Goal: Use online tool/utility

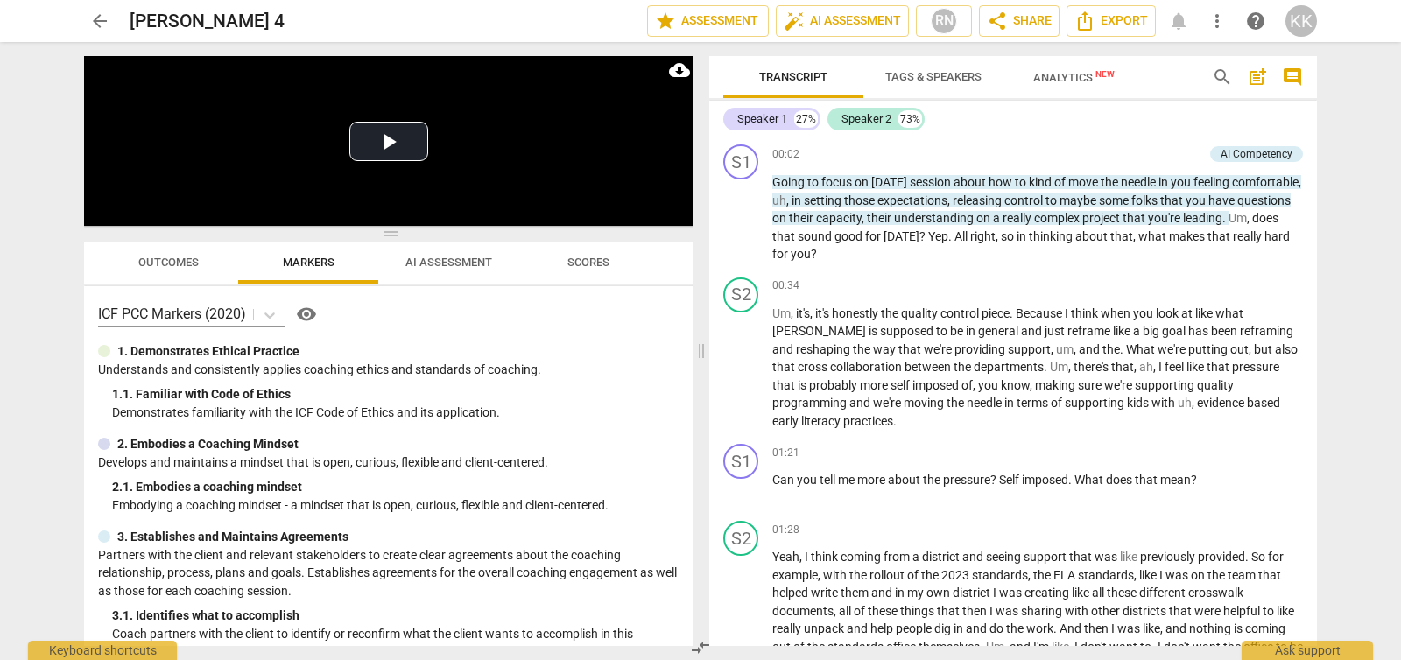
scroll to position [2930, 0]
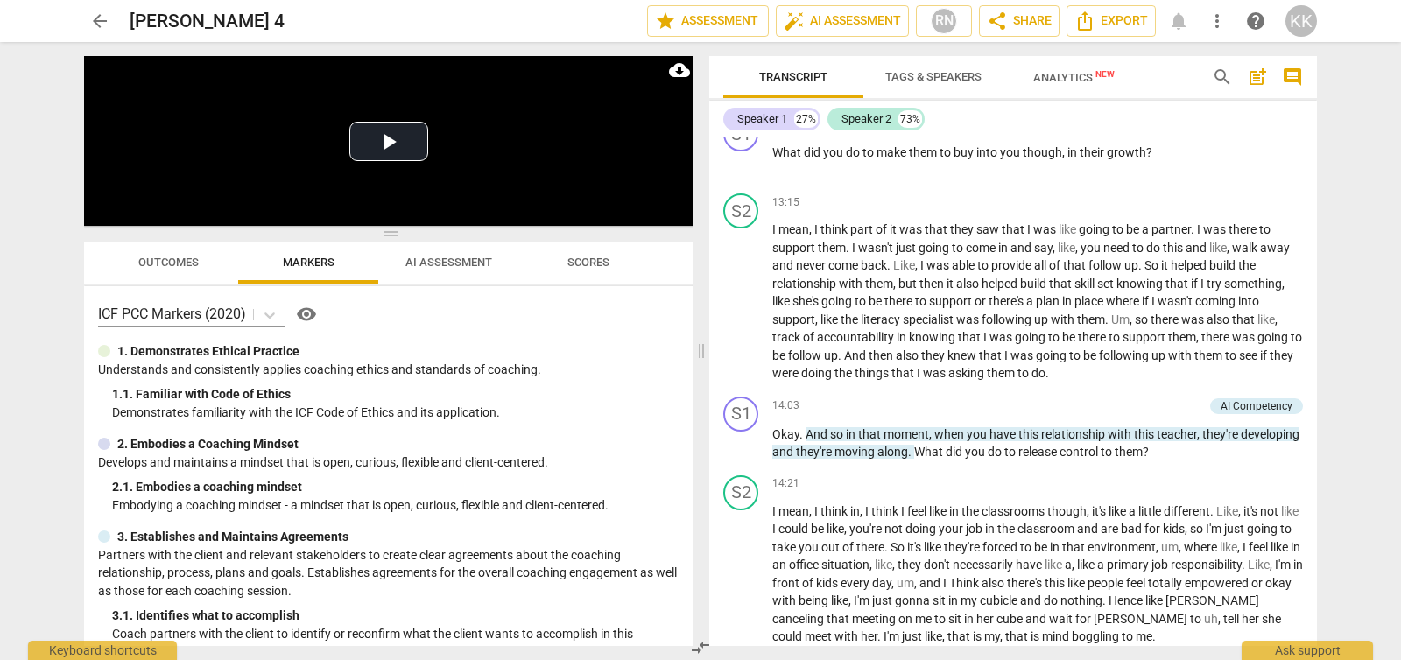
click at [102, 8] on button "arrow_back" at bounding box center [100, 21] width 32 height 32
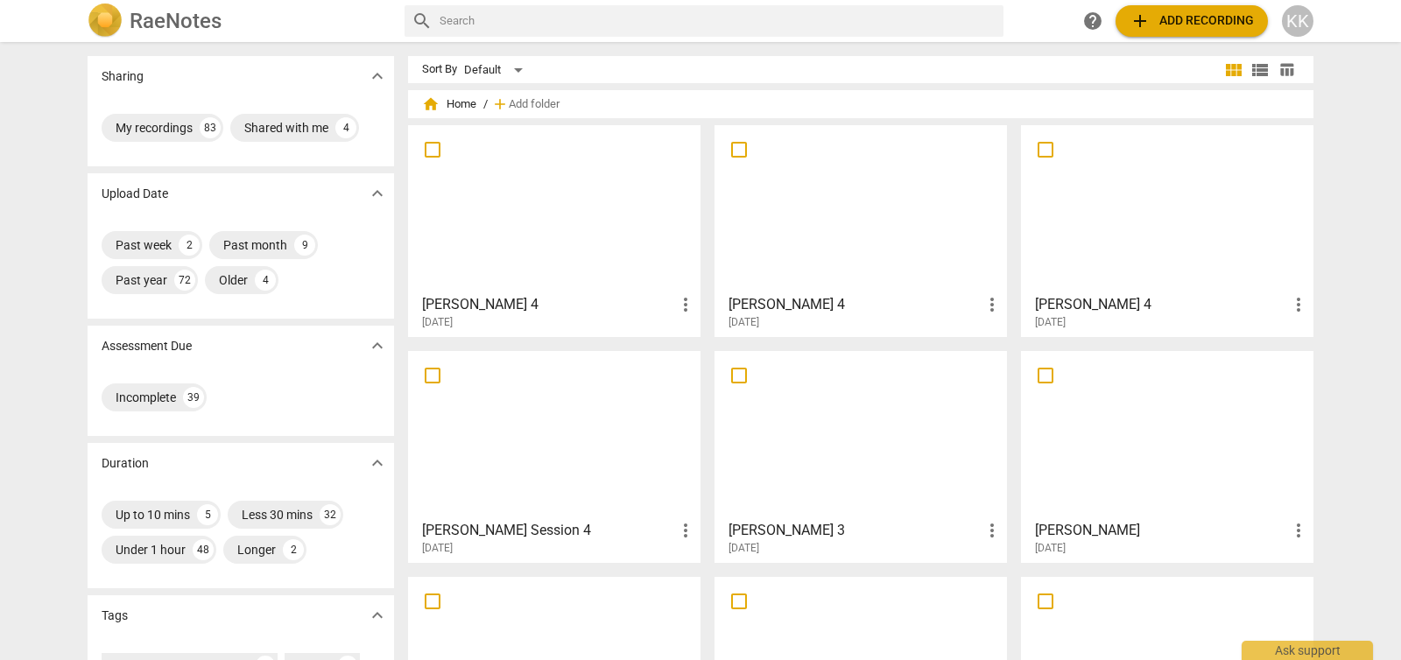
click at [511, 239] on div at bounding box center [554, 208] width 280 height 155
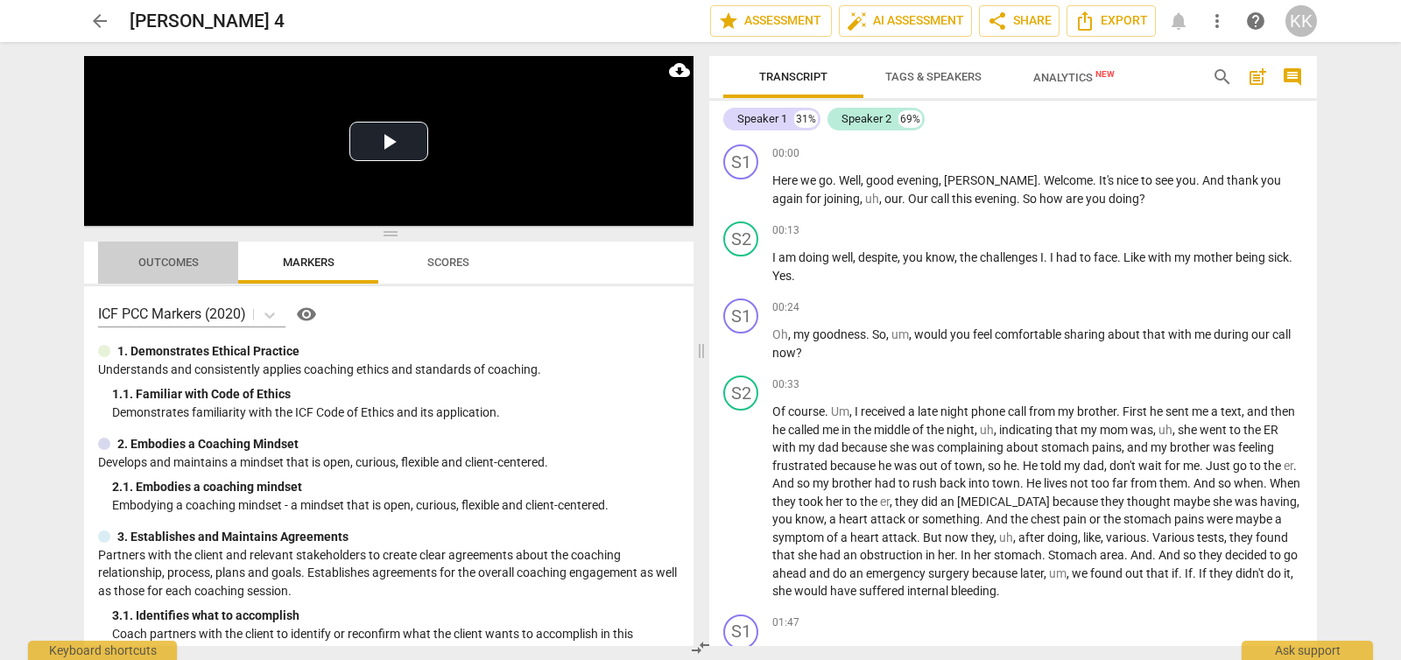
click at [141, 276] on button "Outcomes" at bounding box center [168, 263] width 140 height 42
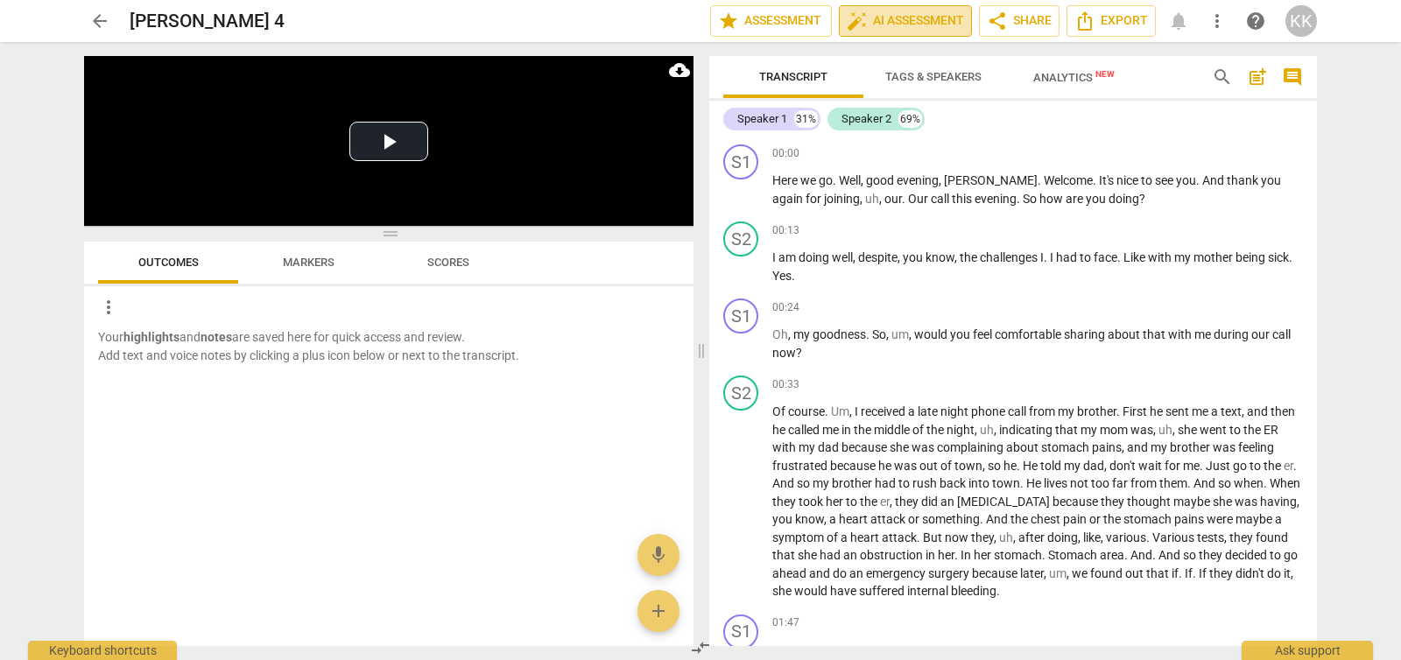
click at [952, 25] on span "auto_fix_high AI Assessment" at bounding box center [905, 21] width 117 height 21
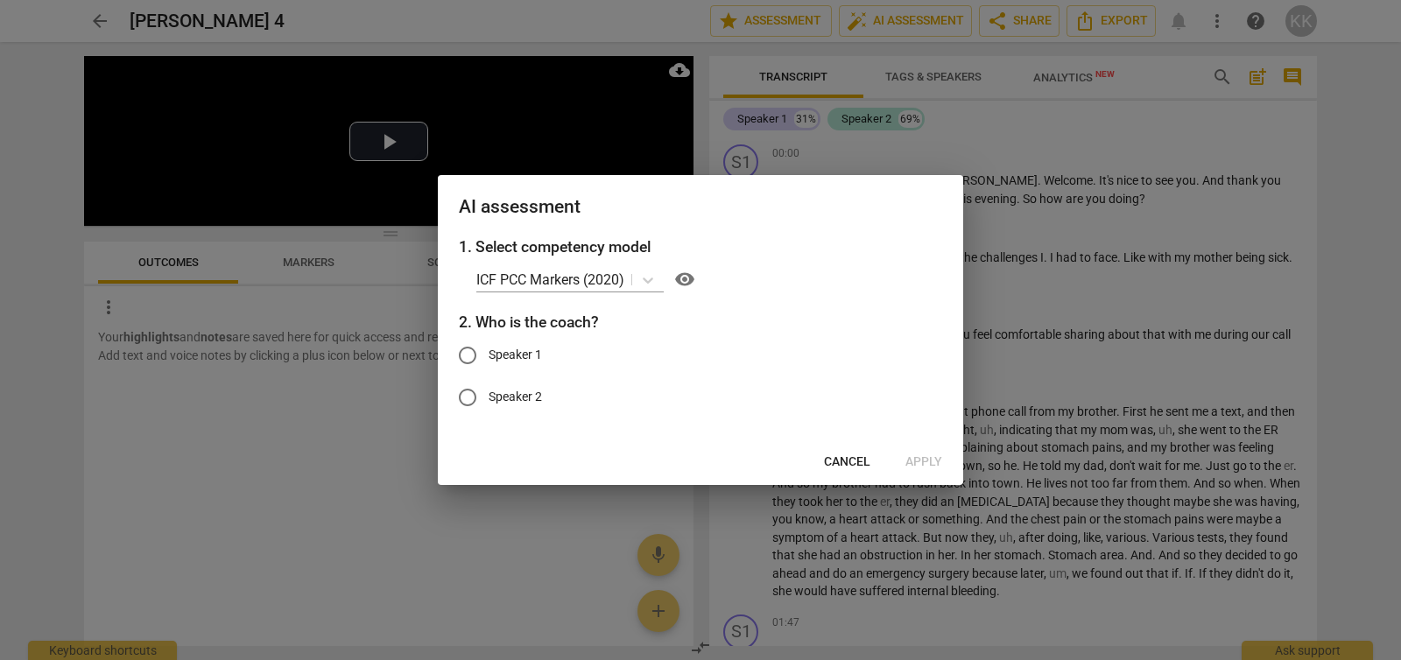
click at [470, 352] on input "Speaker 1" at bounding box center [468, 356] width 42 height 42
radio input "true"
click at [931, 461] on span "Apply" at bounding box center [923, 463] width 37 height 18
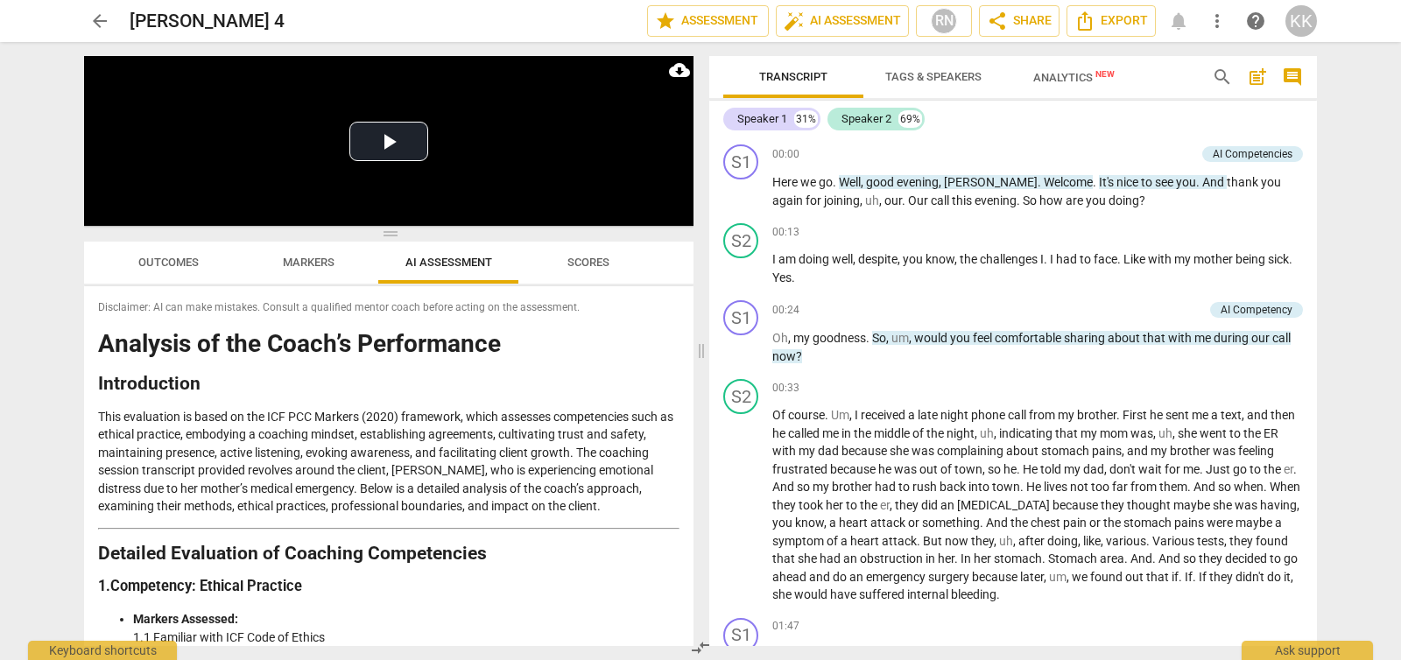
click at [0, 488] on div "arrow_back Maria DiPasquantonio 4 edit star Assessment auto_fix_high AI Assessm…" at bounding box center [700, 330] width 1401 height 660
click at [271, 454] on p "This evaluation is based on the ICF PCC Markers (2020) framework, which assesse…" at bounding box center [388, 462] width 581 height 108
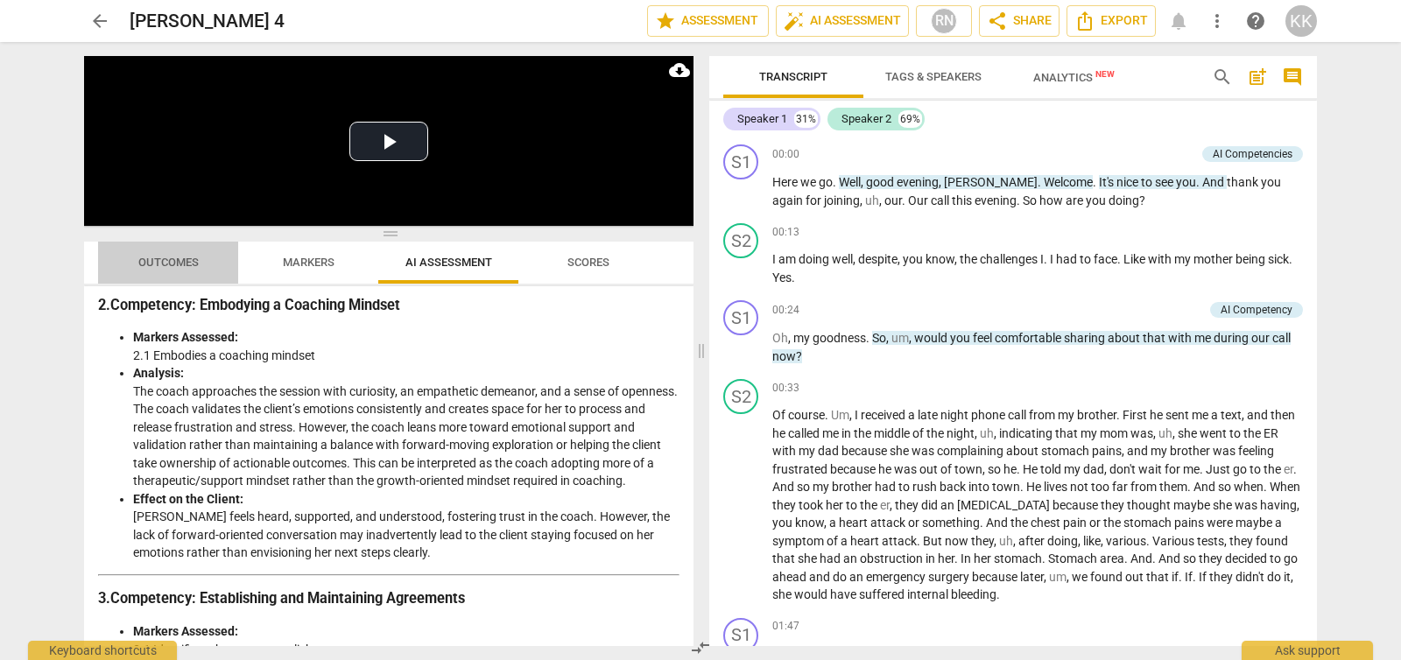
click at [187, 253] on span "Outcomes" at bounding box center [168, 263] width 102 height 24
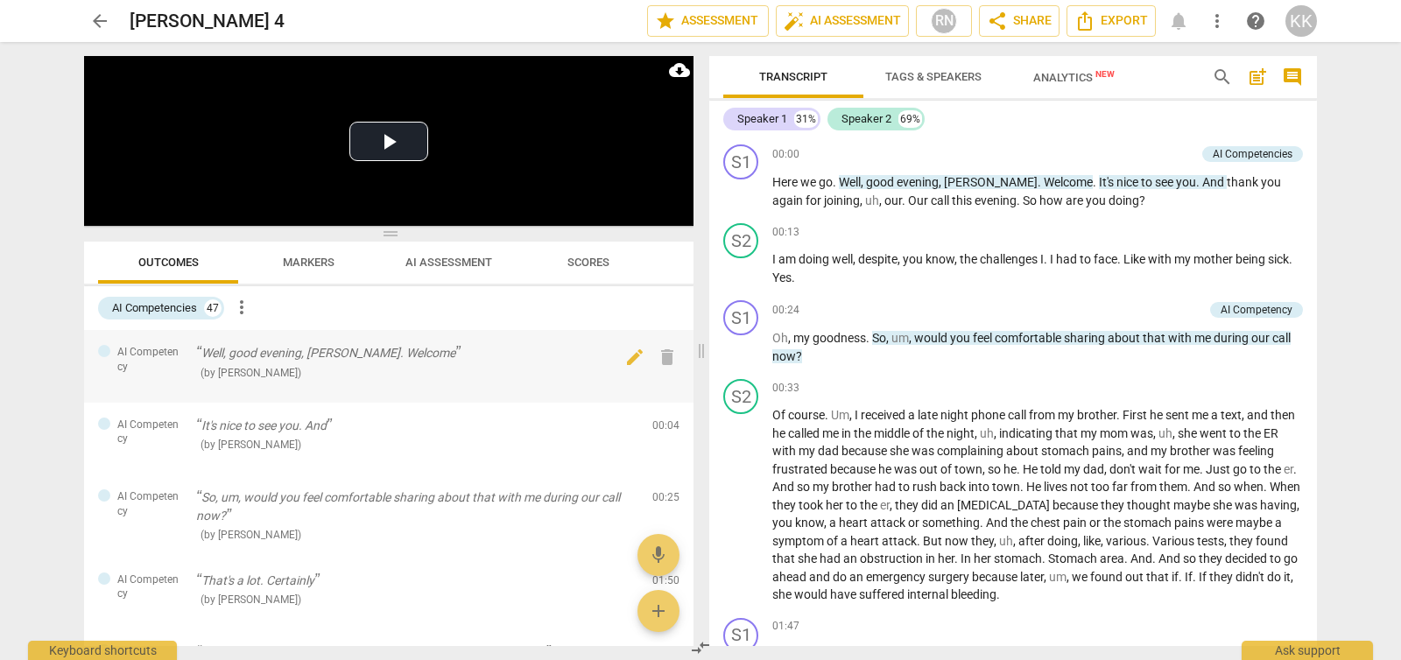
click at [137, 348] on span "AI Competency" at bounding box center [149, 359] width 65 height 29
click at [624, 355] on span "edit" at bounding box center [634, 357] width 21 height 21
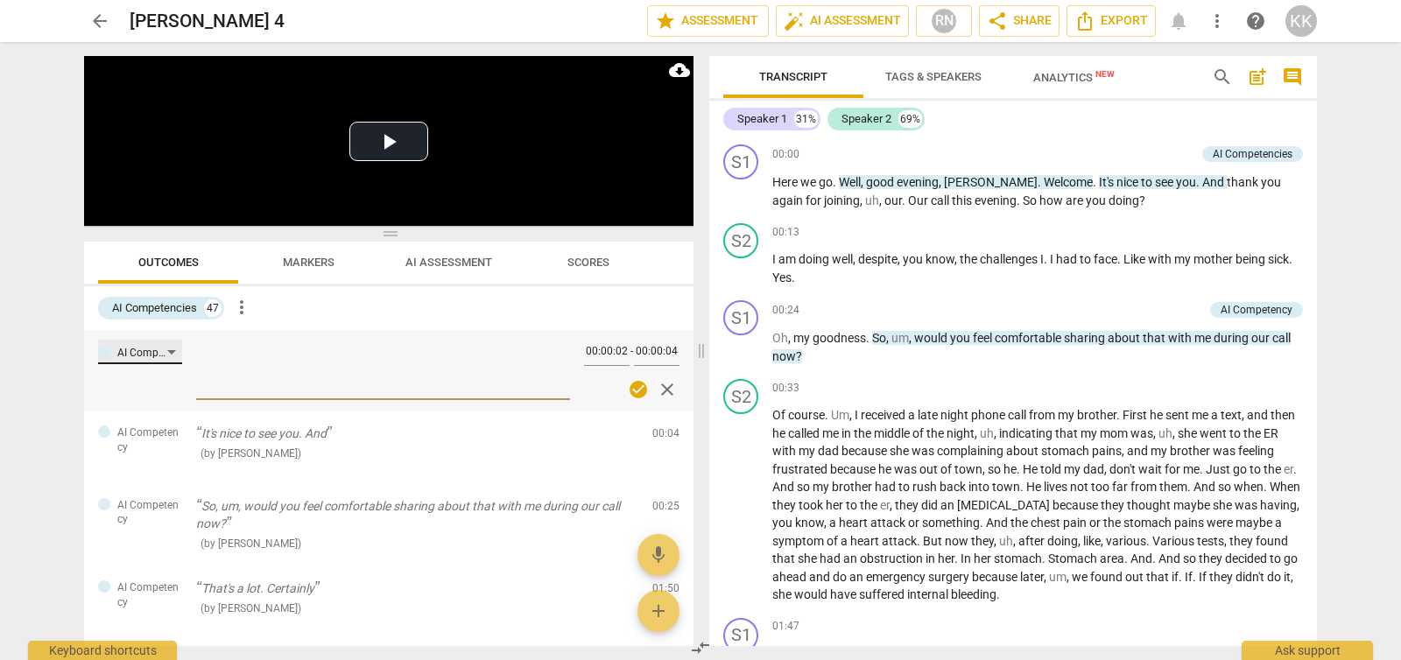
click at [166, 356] on div "AI Competency" at bounding box center [142, 353] width 50 height 17
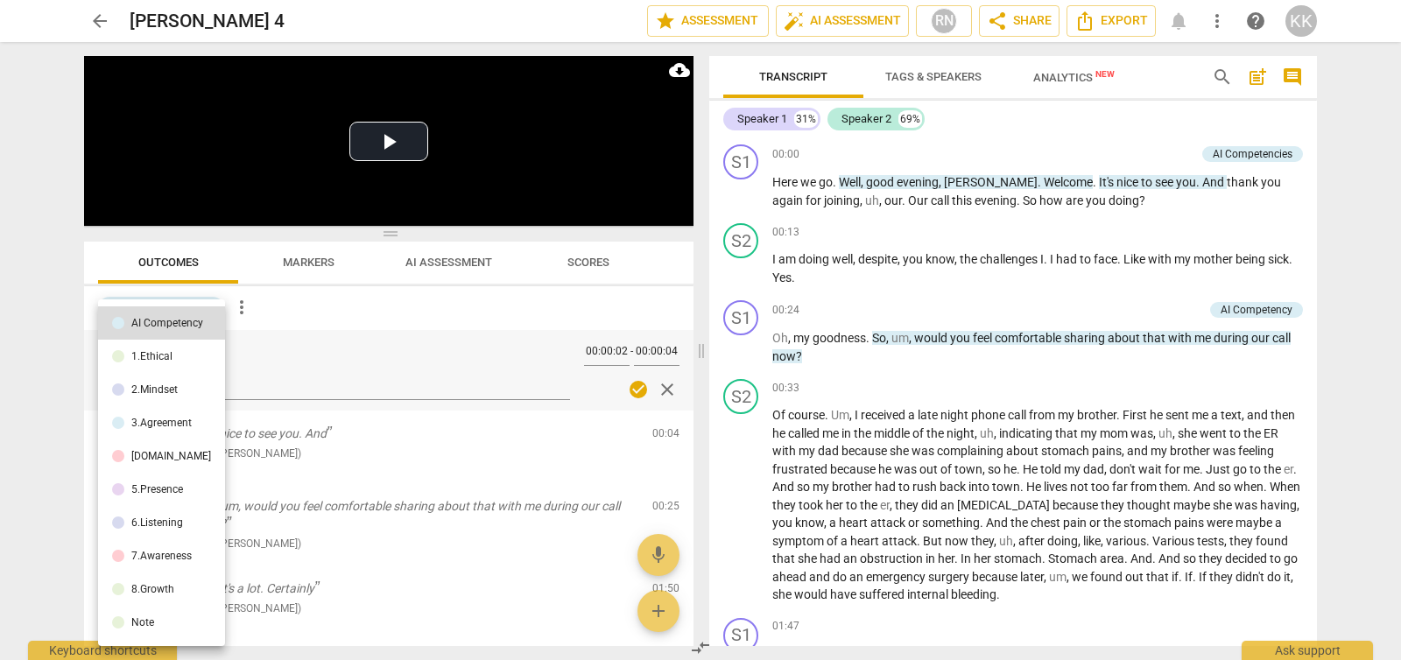
click at [541, 309] on div at bounding box center [700, 330] width 1401 height 660
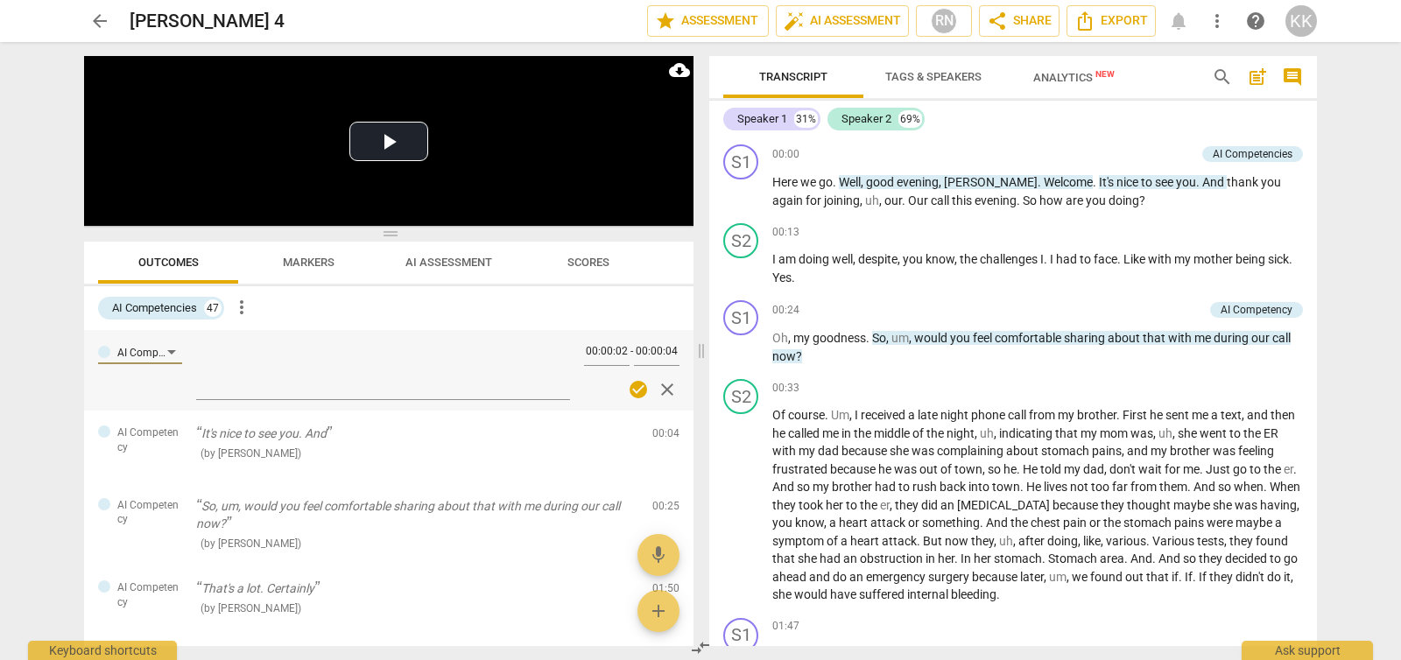
click at [447, 260] on span "AI Assessment" at bounding box center [448, 262] width 87 height 13
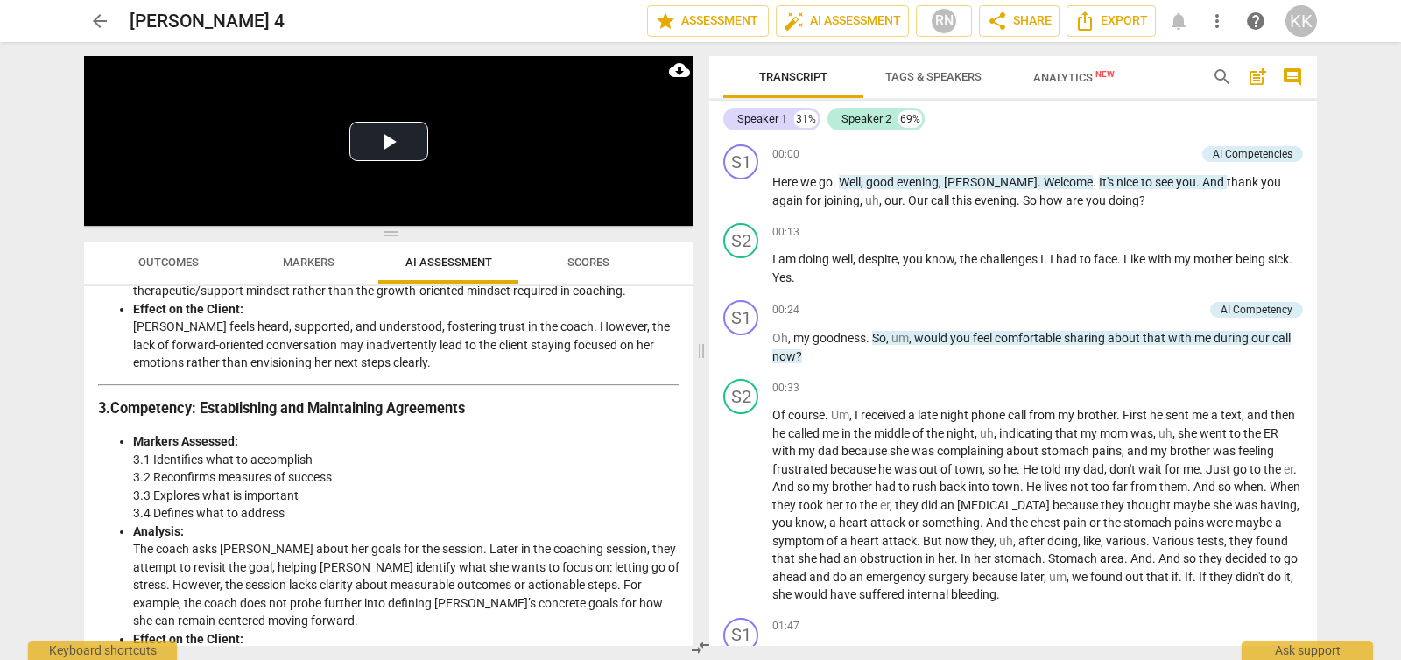
scroll to position [838, 0]
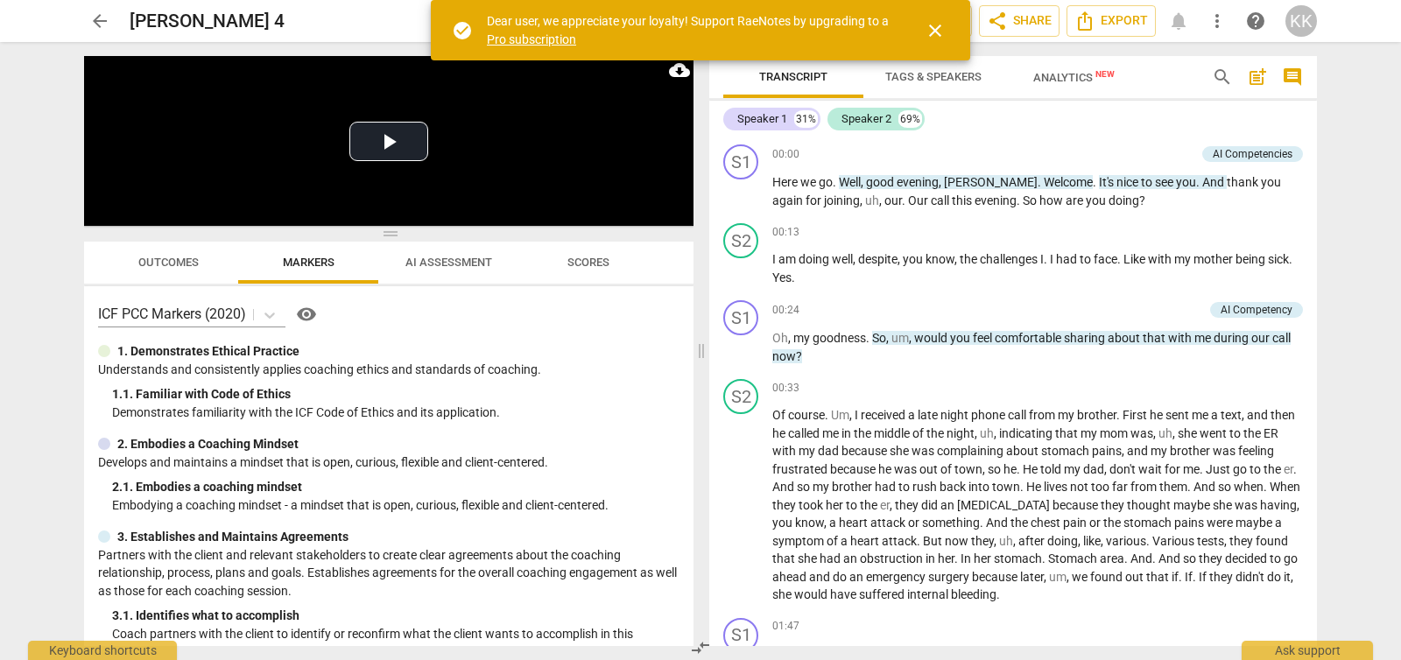
click at [946, 27] on span "close" at bounding box center [935, 30] width 42 height 21
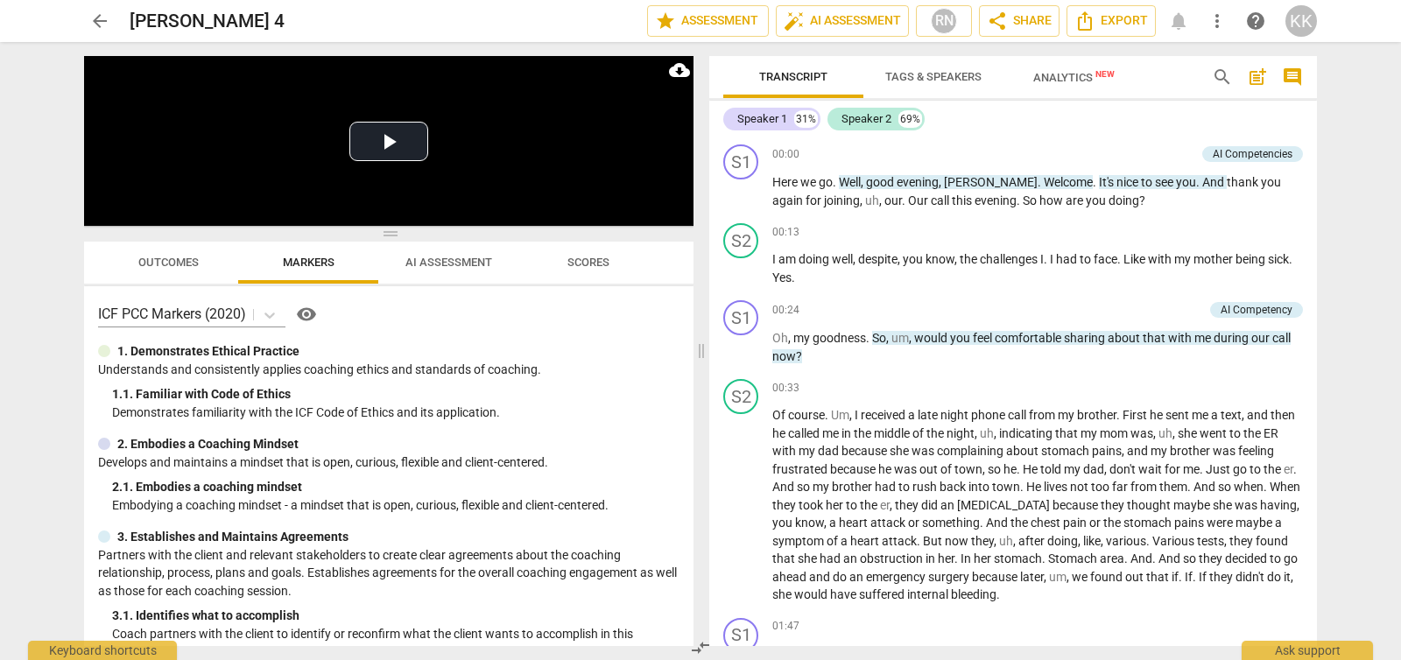
click at [166, 271] on span "Outcomes" at bounding box center [168, 263] width 102 height 24
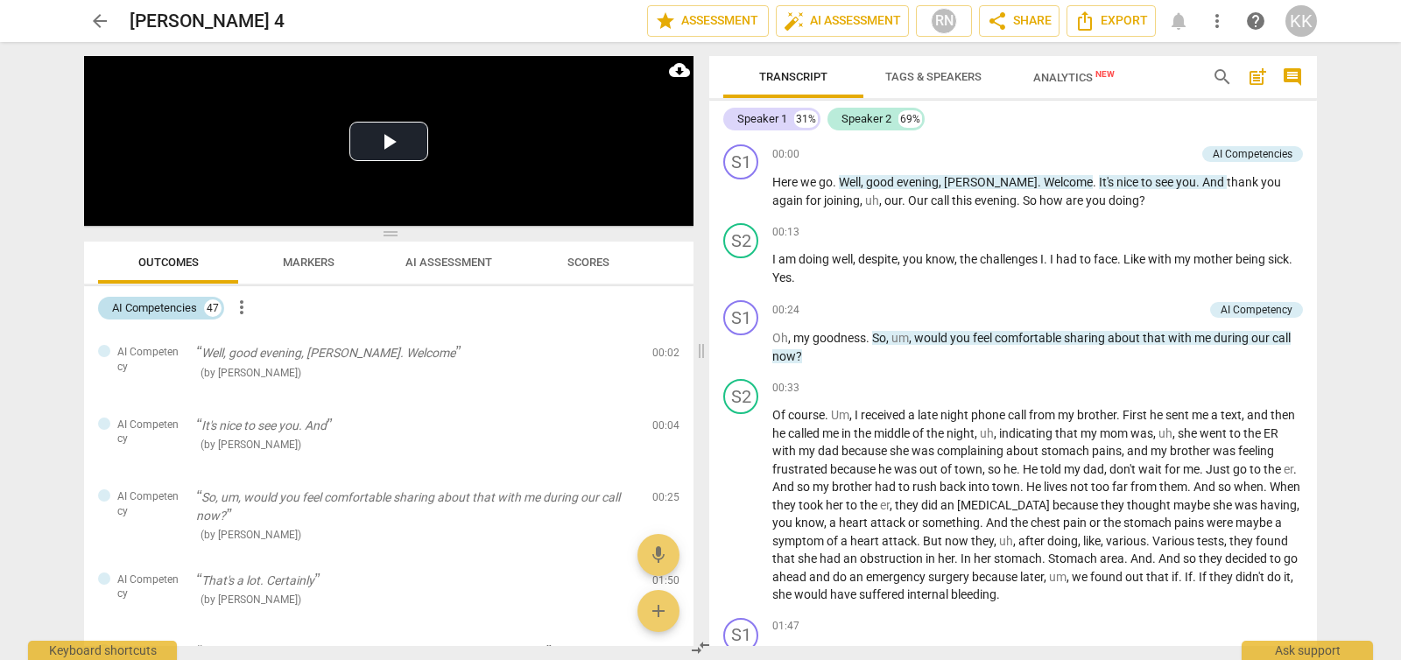
click at [206, 305] on div "47" at bounding box center [213, 308] width 18 height 18
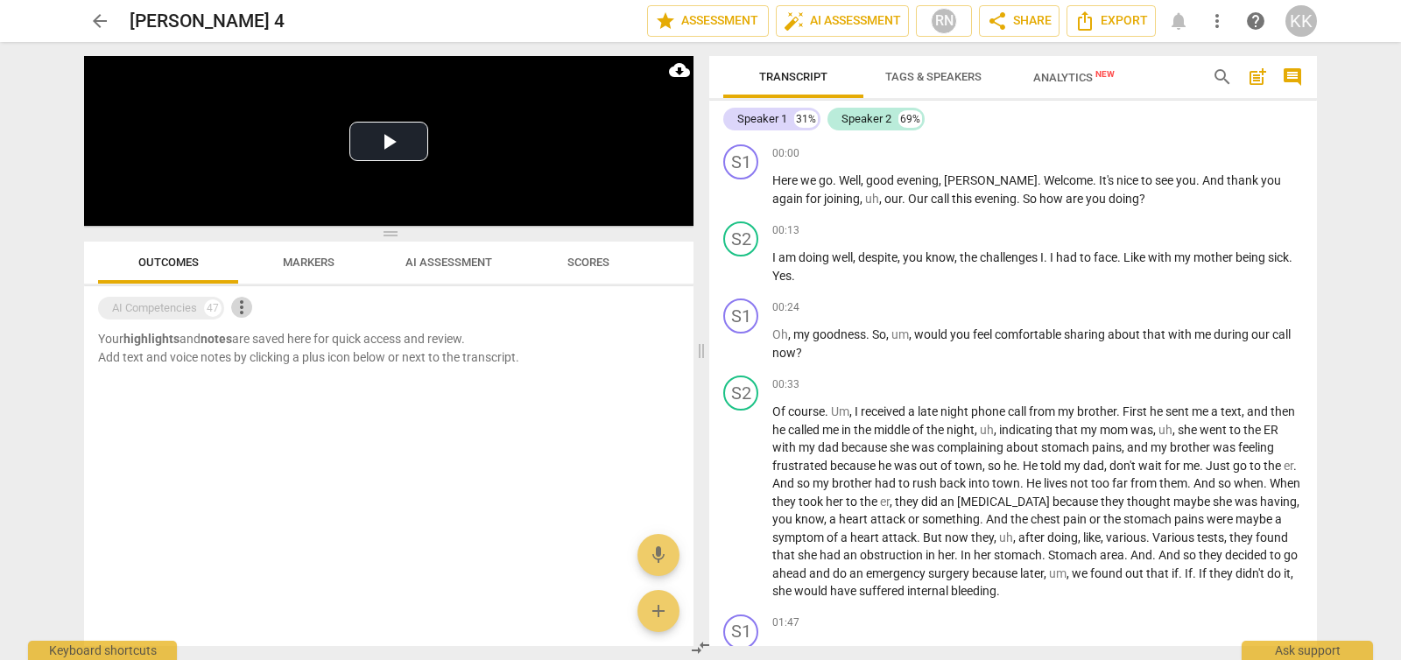
click at [246, 304] on span "more_vert" at bounding box center [241, 307] width 21 height 21
click at [151, 303] on div at bounding box center [700, 330] width 1401 height 660
click at [169, 310] on div "AI Competencies" at bounding box center [154, 308] width 85 height 18
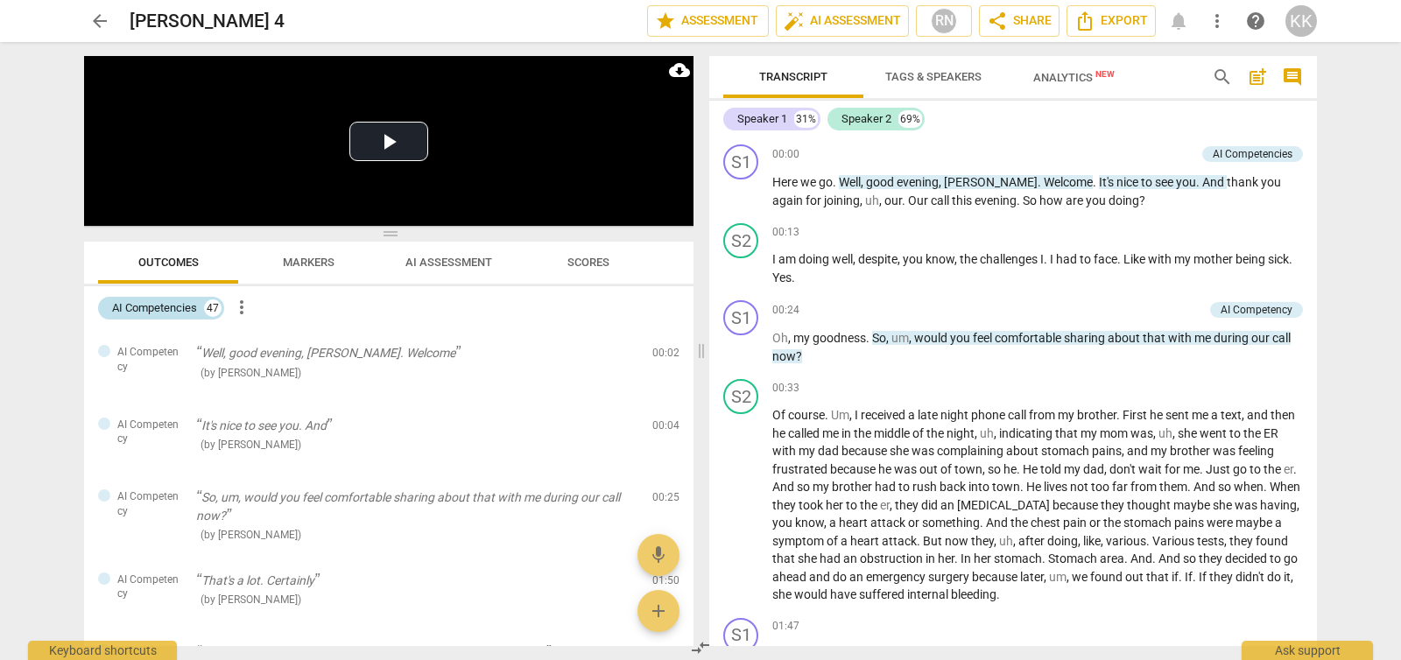
click at [169, 310] on div "AI Competencies" at bounding box center [154, 308] width 85 height 18
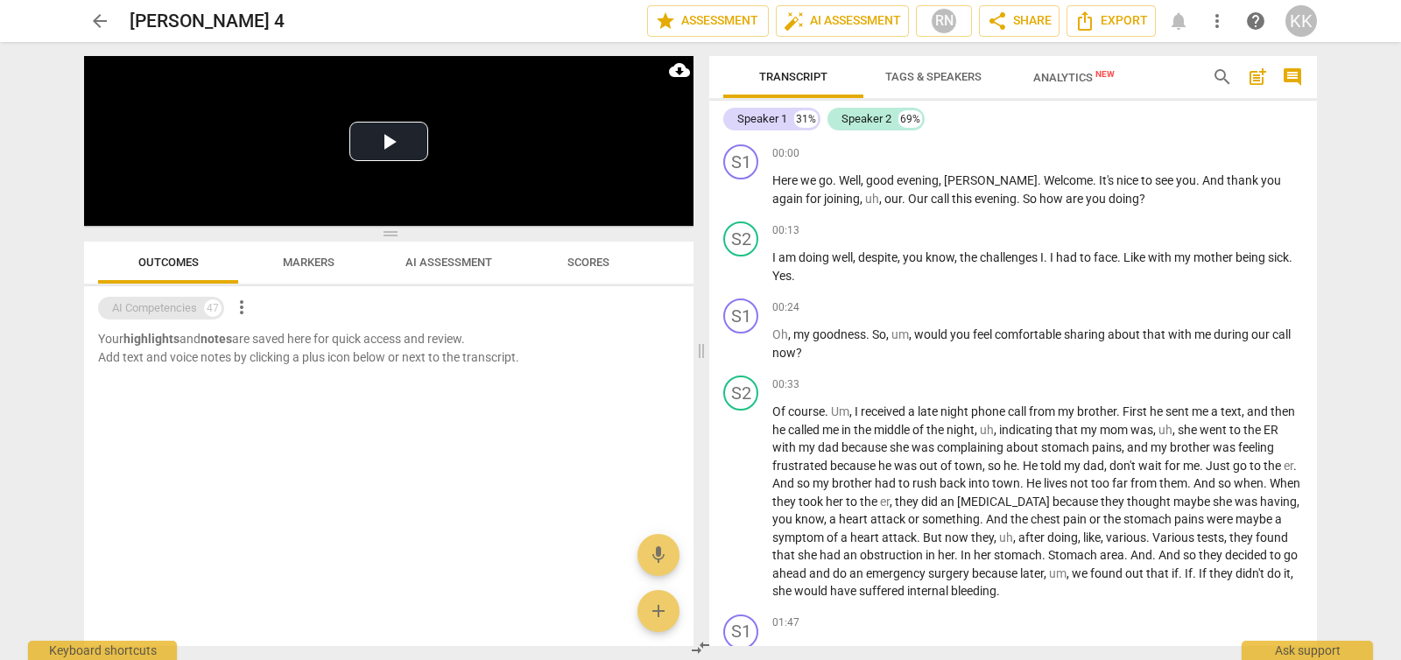
click at [169, 310] on div "AI Competencies" at bounding box center [154, 308] width 85 height 18
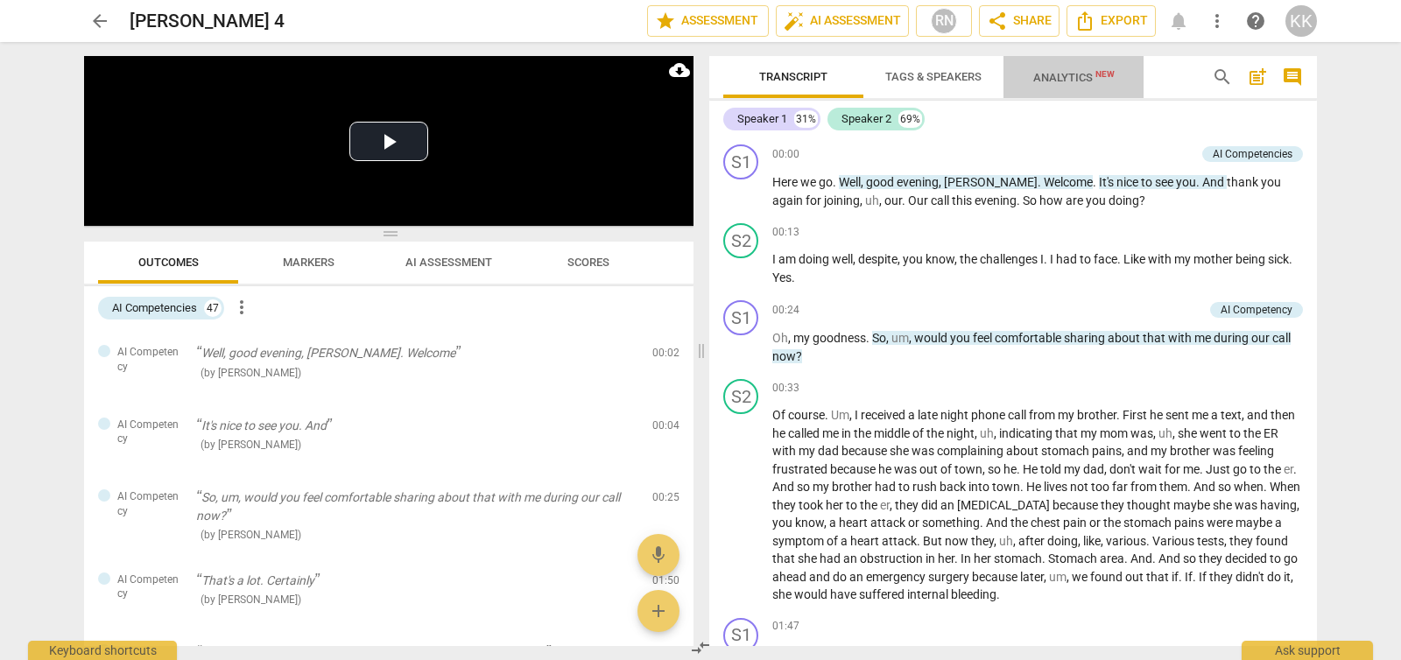
click at [1060, 85] on span "Analytics New" at bounding box center [1073, 77] width 123 height 26
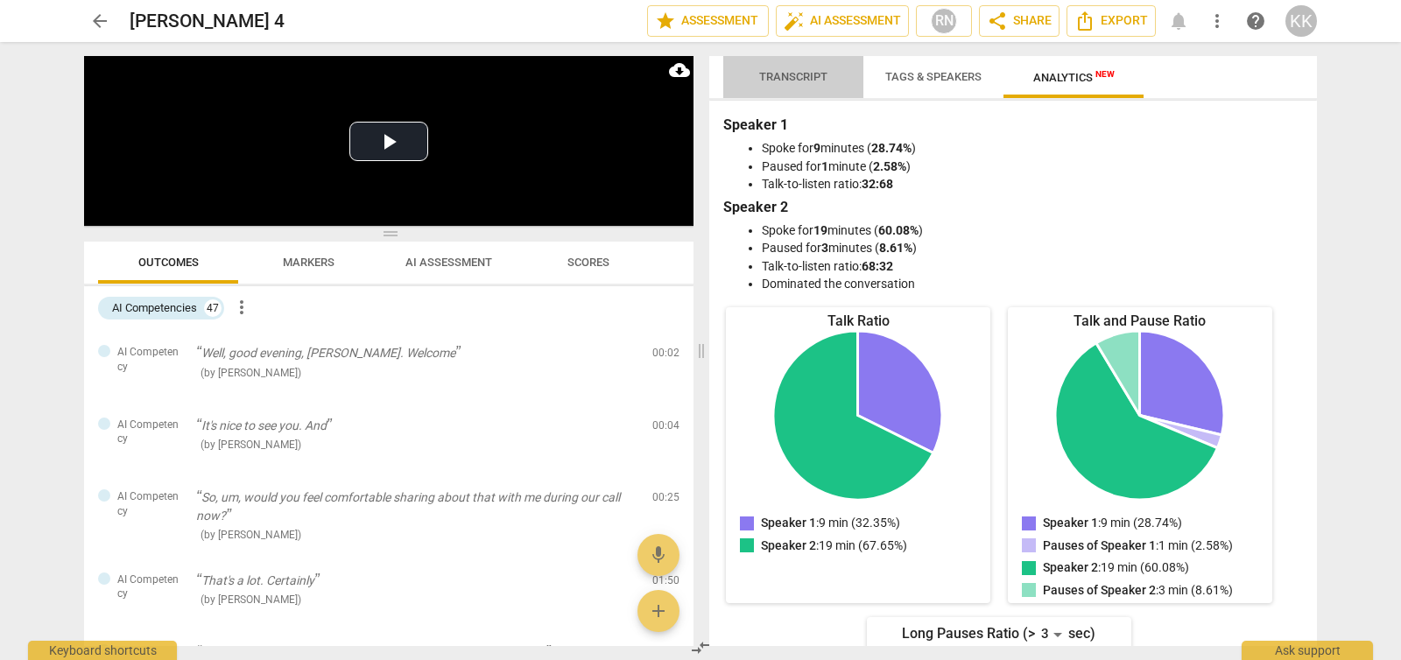
click at [795, 75] on span "Transcript" at bounding box center [793, 76] width 68 height 13
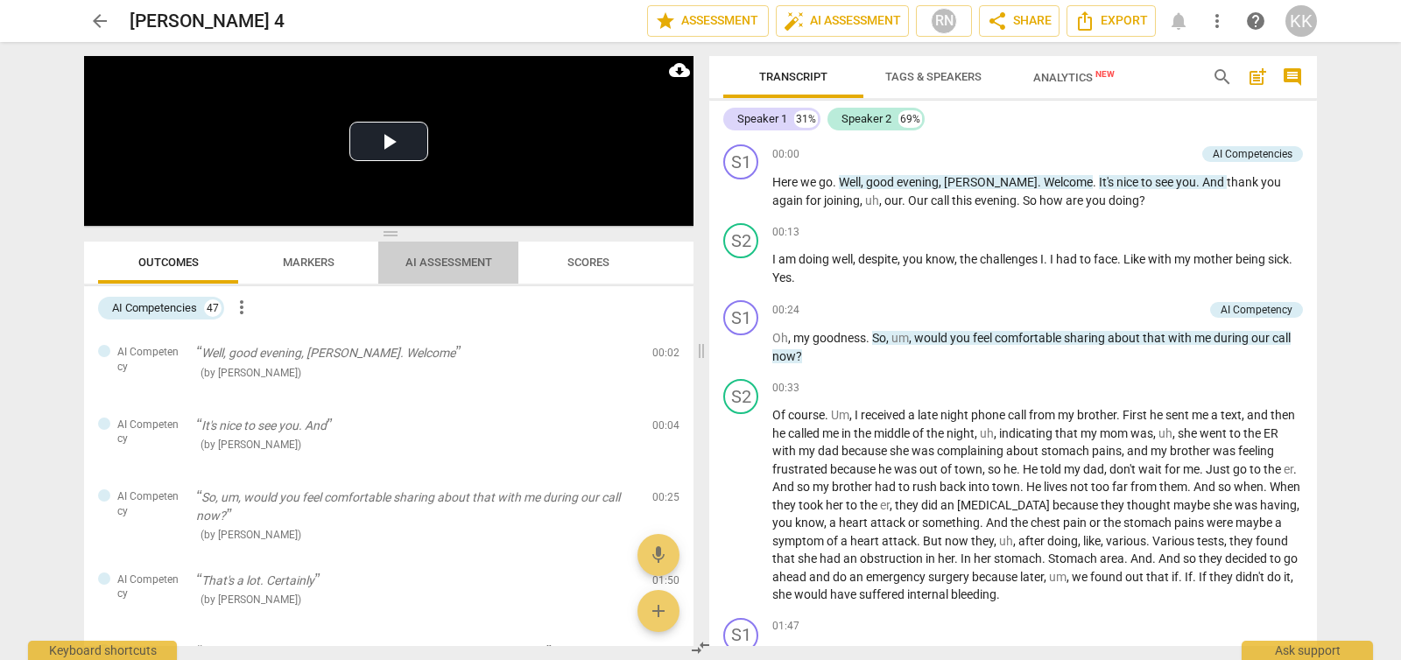
click at [459, 261] on span "AI Assessment" at bounding box center [448, 262] width 87 height 13
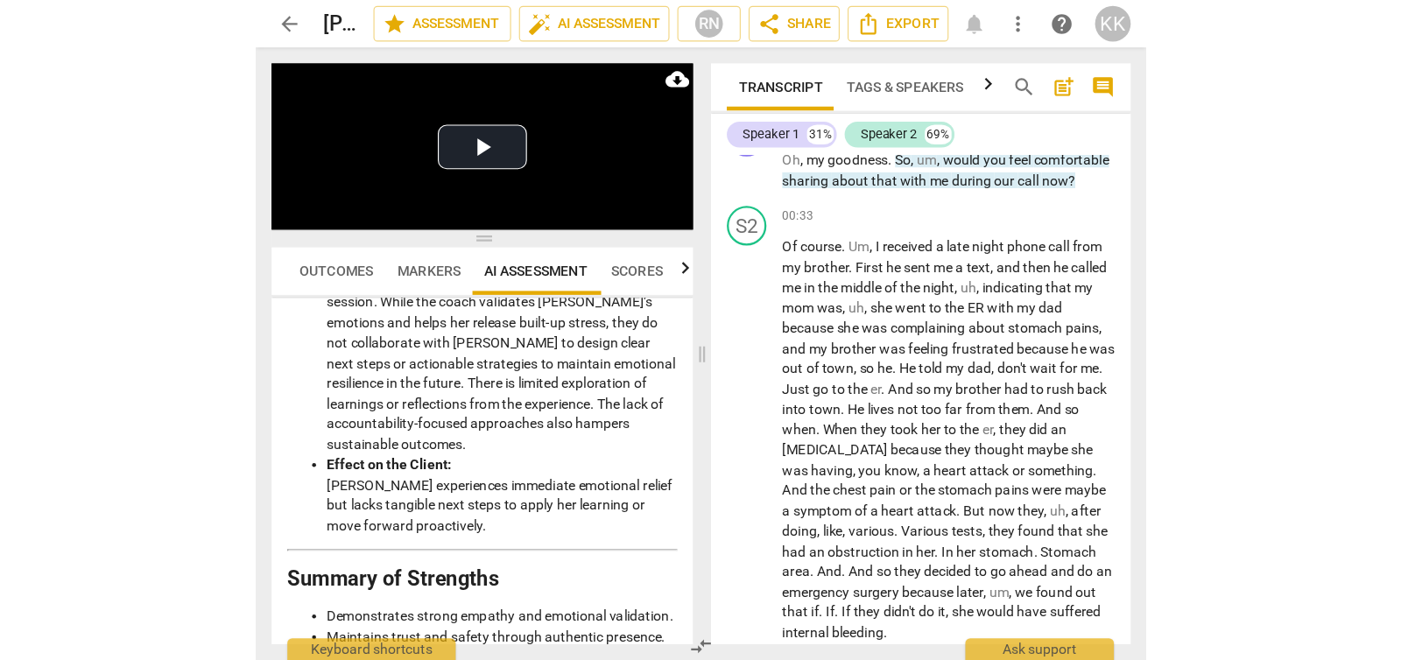
scroll to position [206, 0]
